Goal: Obtain resource: Obtain resource

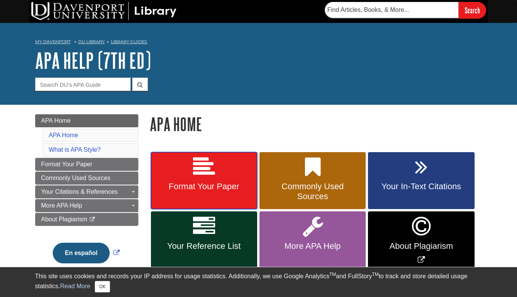
click at [216, 174] on link "Format Your Paper" at bounding box center [204, 180] width 106 height 57
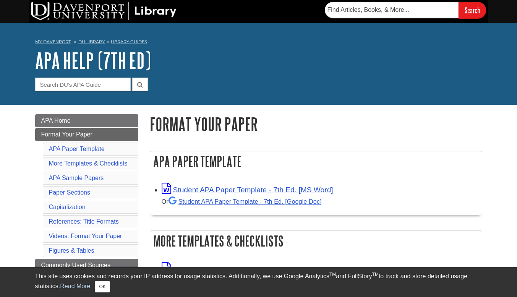
click at [254, 205] on div "Or Student APA Paper Template - 7th Ed. [Google Doc]" at bounding box center [319, 200] width 316 height 11
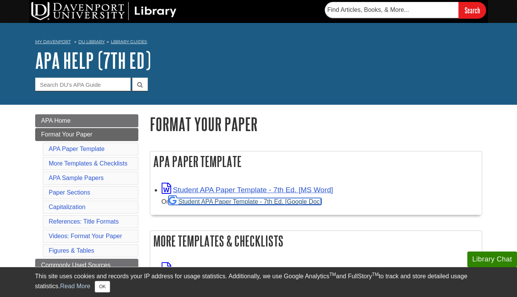
click at [256, 203] on link "Student APA Paper Template - 7th Ed. [Google Doc]" at bounding box center [244, 201] width 153 height 7
